Goal: Task Accomplishment & Management: Use online tool/utility

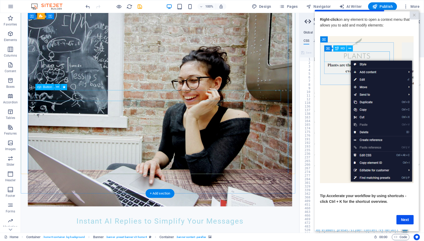
click at [234, 142] on figure at bounding box center [160, 106] width 265 height 200
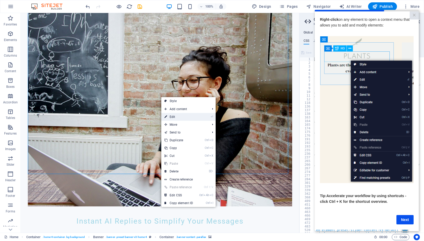
click at [169, 117] on link "⏎ Edit" at bounding box center [178, 117] width 35 height 8
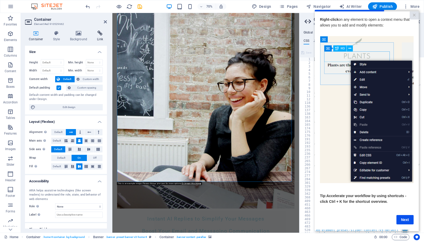
click at [101, 32] on icon at bounding box center [100, 33] width 14 height 5
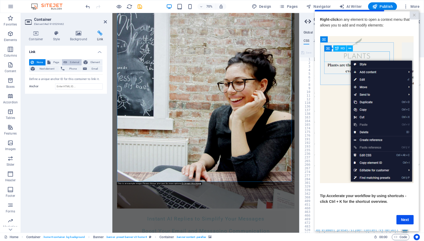
click at [67, 62] on icon at bounding box center [65, 62] width 4 height 6
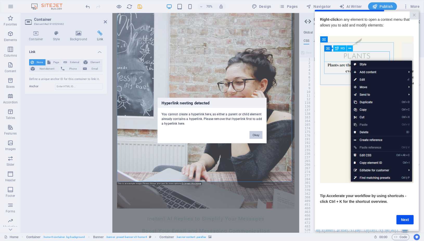
click at [255, 135] on button "Okay" at bounding box center [255, 135] width 13 height 8
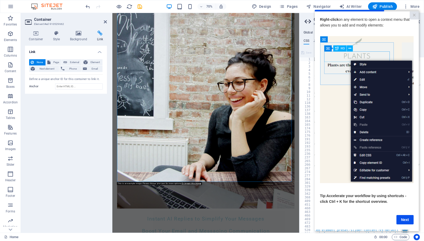
click at [245, 140] on figure at bounding box center [246, 149] width 254 height 286
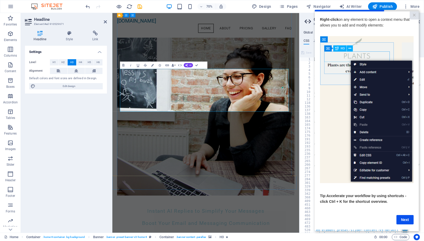
scroll to position [34, 0]
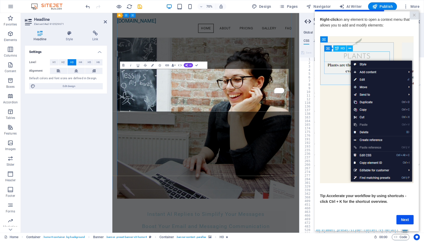
drag, startPoint x: 275, startPoint y: 131, endPoint x: 208, endPoint y: 132, distance: 67.1
drag, startPoint x: 217, startPoint y: 133, endPoint x: 212, endPoint y: 130, distance: 5.8
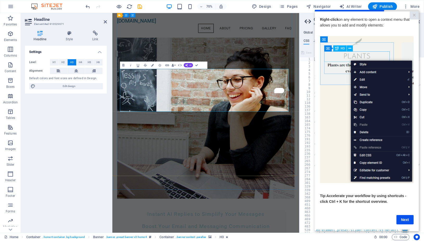
drag, startPoint x: 274, startPoint y: 132, endPoint x: 214, endPoint y: 132, distance: 60.6
drag, startPoint x: 107, startPoint y: 119, endPoint x: 92, endPoint y: 35, distance: 85.7
click at [92, 35] on icon at bounding box center [95, 33] width 23 height 5
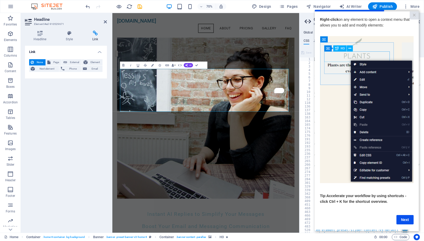
click at [93, 34] on icon at bounding box center [95, 33] width 23 height 5
click at [73, 62] on span "External" at bounding box center [74, 62] width 11 height 6
select select "blank"
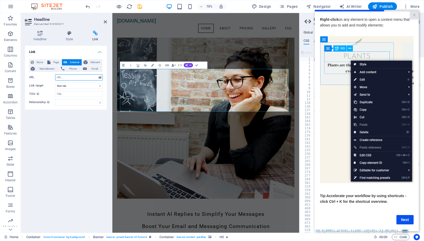
paste input "[URL][DOMAIN_NAME]"
type input "[URL][DOMAIN_NAME]"
click at [76, 95] on input "Title Additional link description, should not be the same as the link text. The…" at bounding box center [79, 94] width 48 height 6
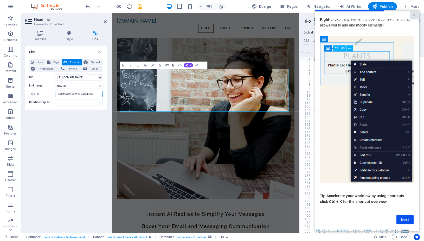
type input "ReplyMasterPro Web Based App"
click at [80, 120] on div "Link None Page External Element Next element Phone Email Page Home Subpage Lega…" at bounding box center [66, 137] width 82 height 183
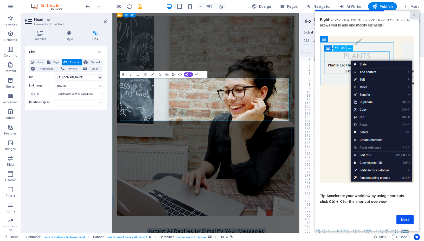
drag, startPoint x: 274, startPoint y: 162, endPoint x: 211, endPoint y: 162, distance: 63.0
click at [241, 192] on figure at bounding box center [246, 160] width 254 height 286
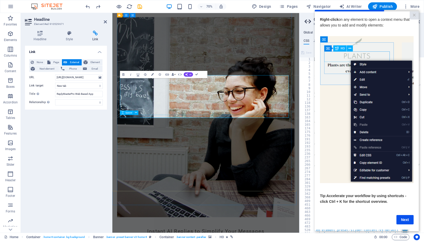
scroll to position [38, 0]
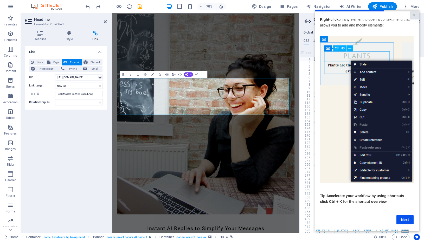
click at [47, 151] on div "Link None Page External Element Next element Phone Email Page Home Subpage Lega…" at bounding box center [66, 137] width 82 height 183
click at [247, 57] on figure at bounding box center [246, 157] width 254 height 286
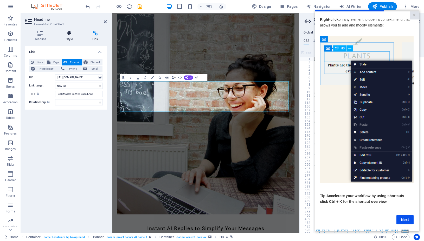
click at [69, 34] on icon at bounding box center [69, 33] width 24 height 5
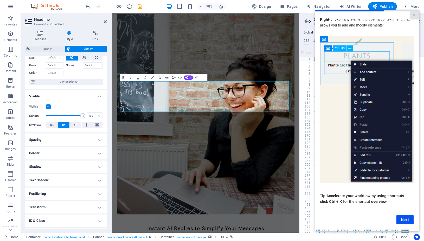
scroll to position [47, 0]
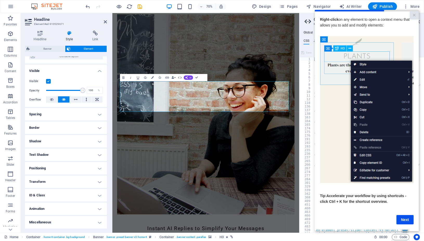
click at [77, 142] on h4 "Shadow" at bounding box center [66, 141] width 82 height 12
click at [76, 151] on span "Outside" at bounding box center [74, 152] width 9 height 6
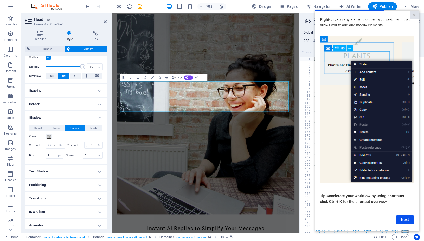
scroll to position [94, 0]
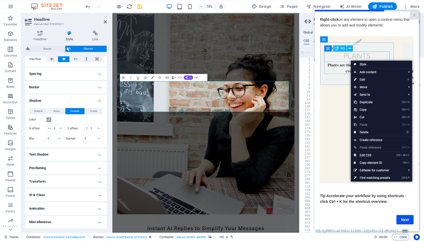
click at [69, 155] on h4 "Text Shadow" at bounding box center [66, 155] width 82 height 12
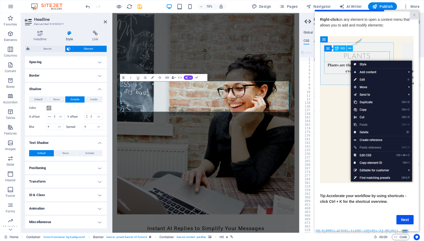
scroll to position [106, 0]
click at [61, 167] on h4 "Positioning" at bounding box center [66, 168] width 82 height 12
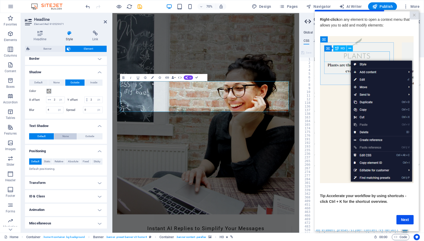
scroll to position [124, 0]
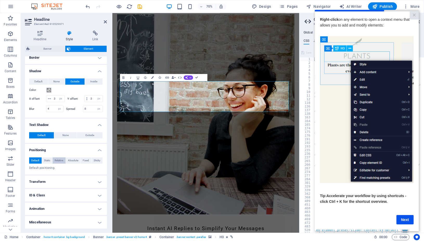
click at [60, 160] on span "Relative" at bounding box center [59, 161] width 9 height 6
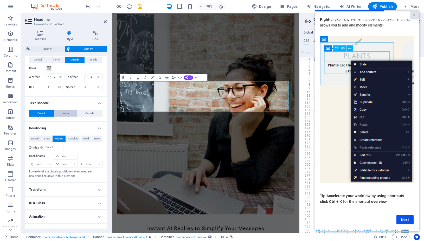
scroll to position [154, 0]
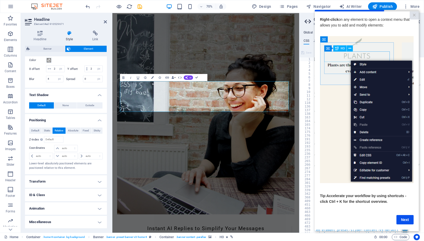
click at [63, 183] on h4 "Transform" at bounding box center [66, 182] width 82 height 12
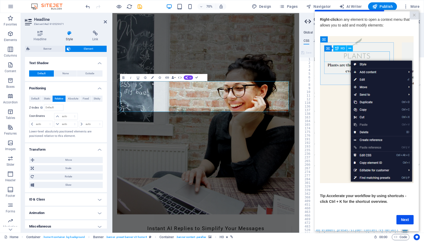
scroll to position [190, 0]
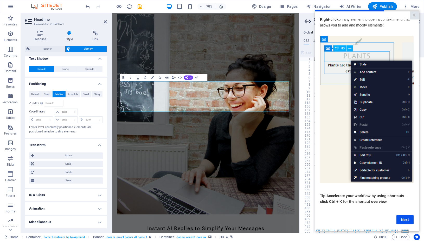
click at [58, 210] on h4 "Animation" at bounding box center [66, 209] width 82 height 12
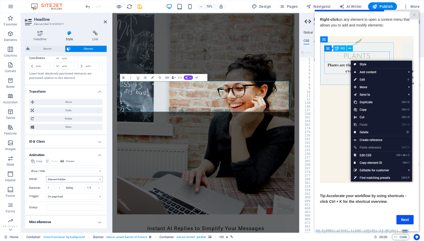
scroll to position [244, 0]
click at [67, 171] on select "Don't animate Show / Hide Slide up/down Zoom in/out Slide left to right Slide r…" at bounding box center [66, 171] width 74 height 6
click at [55, 224] on h4 "Miscellaneous" at bounding box center [66, 222] width 82 height 12
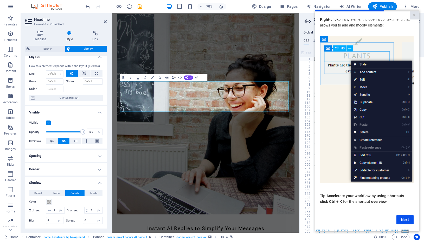
scroll to position [0, 0]
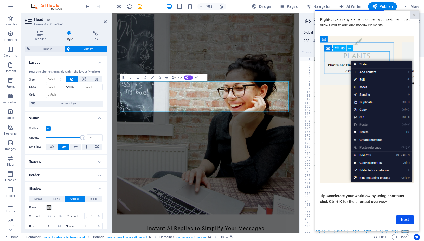
click at [70, 34] on icon at bounding box center [69, 33] width 24 height 5
click at [272, 83] on figure at bounding box center [246, 157] width 254 height 286
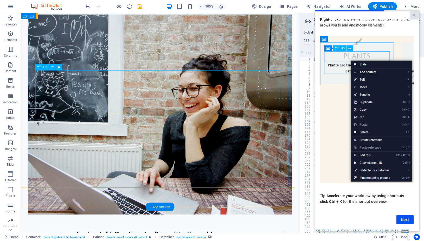
select select "px"
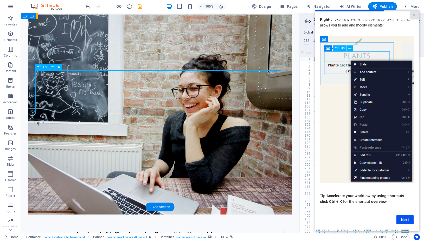
select select "px"
select select "fade"
select select "s"
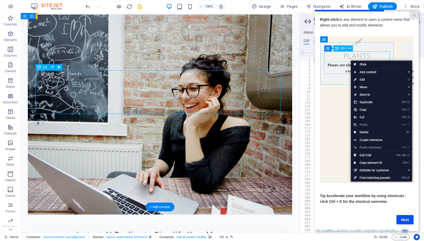
select select "onload"
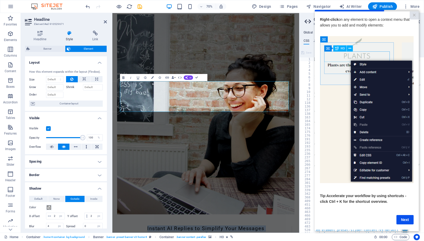
click at [124, 78] on icon "button" at bounding box center [123, 77] width 4 height 4
click at [131, 78] on icon "button" at bounding box center [130, 77] width 4 height 4
click at [137, 78] on icon "button" at bounding box center [138, 77] width 4 height 4
click at [153, 78] on icon "button" at bounding box center [152, 77] width 3 height 3
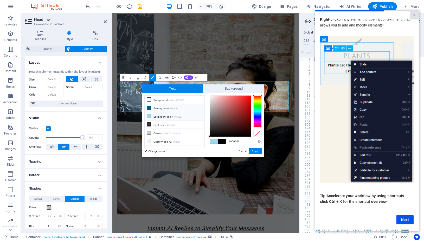
click at [157, 108] on li "Primary color #005C84" at bounding box center [175, 108] width 60 height 8
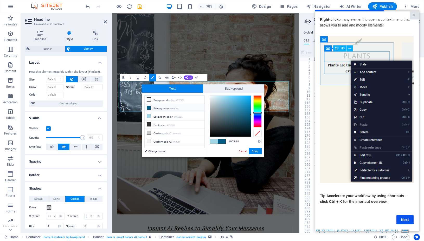
type input "#f5f8f9"
click at [210, 96] on div at bounding box center [230, 116] width 41 height 41
click at [255, 151] on button "Apply" at bounding box center [255, 151] width 13 height 6
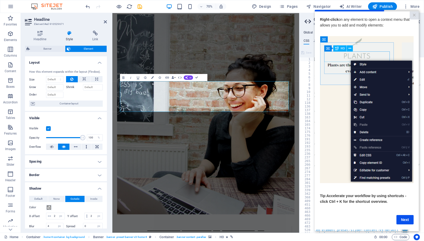
click at [268, 192] on figure at bounding box center [246, 157] width 254 height 286
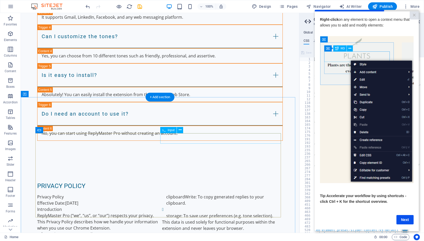
scroll to position [845, 0]
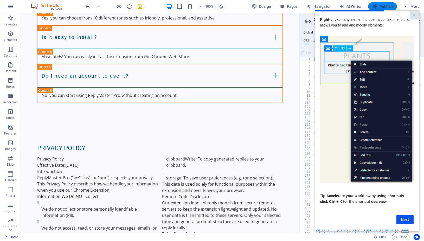
click at [383, 5] on span "Publish" at bounding box center [382, 6] width 21 height 5
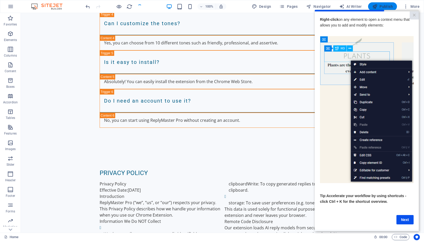
scroll to position [870, 0]
